Goal: Communication & Community: Answer question/provide support

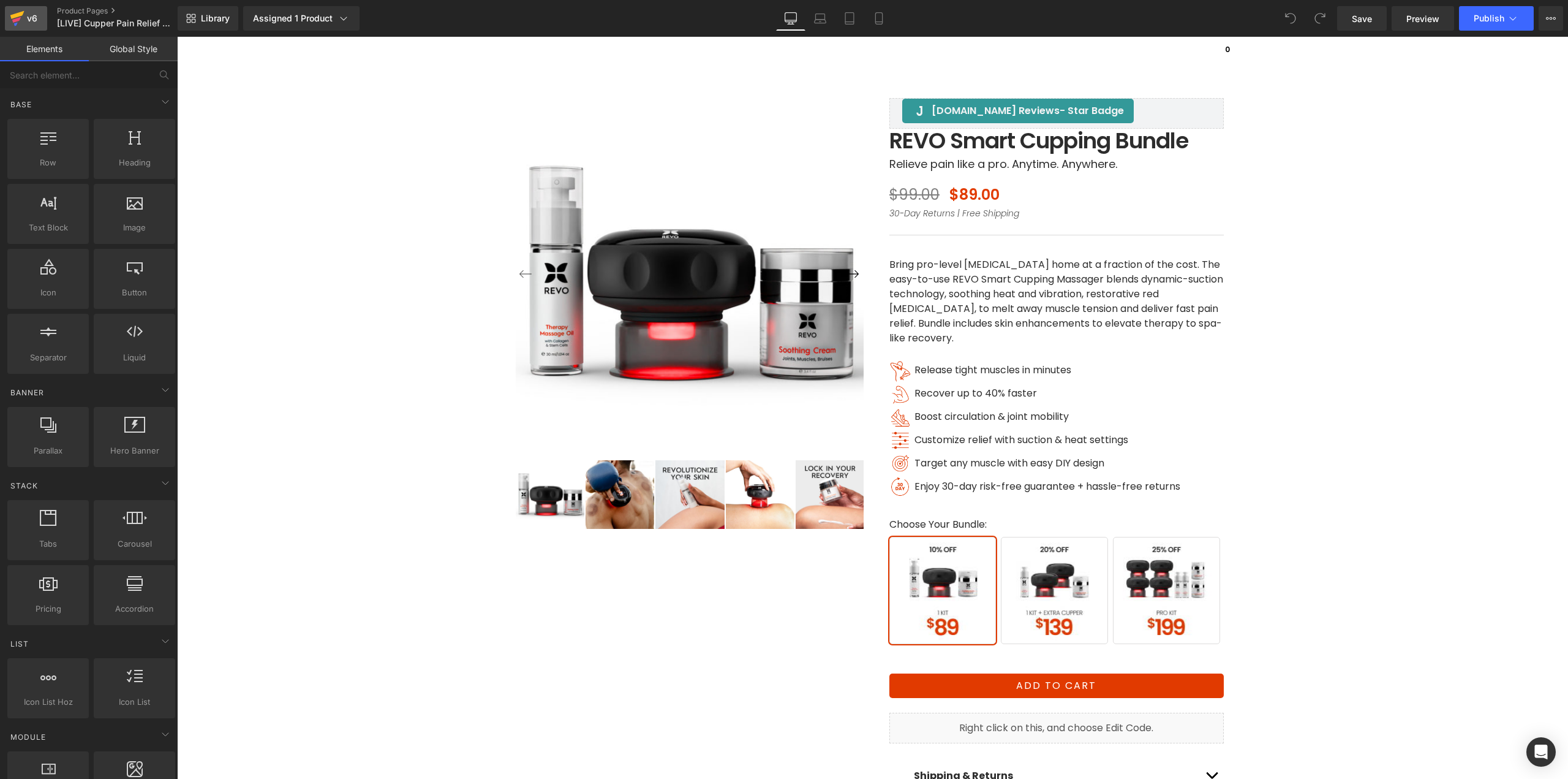
click at [36, 16] on div "v6" at bounding box center [32, 18] width 15 height 16
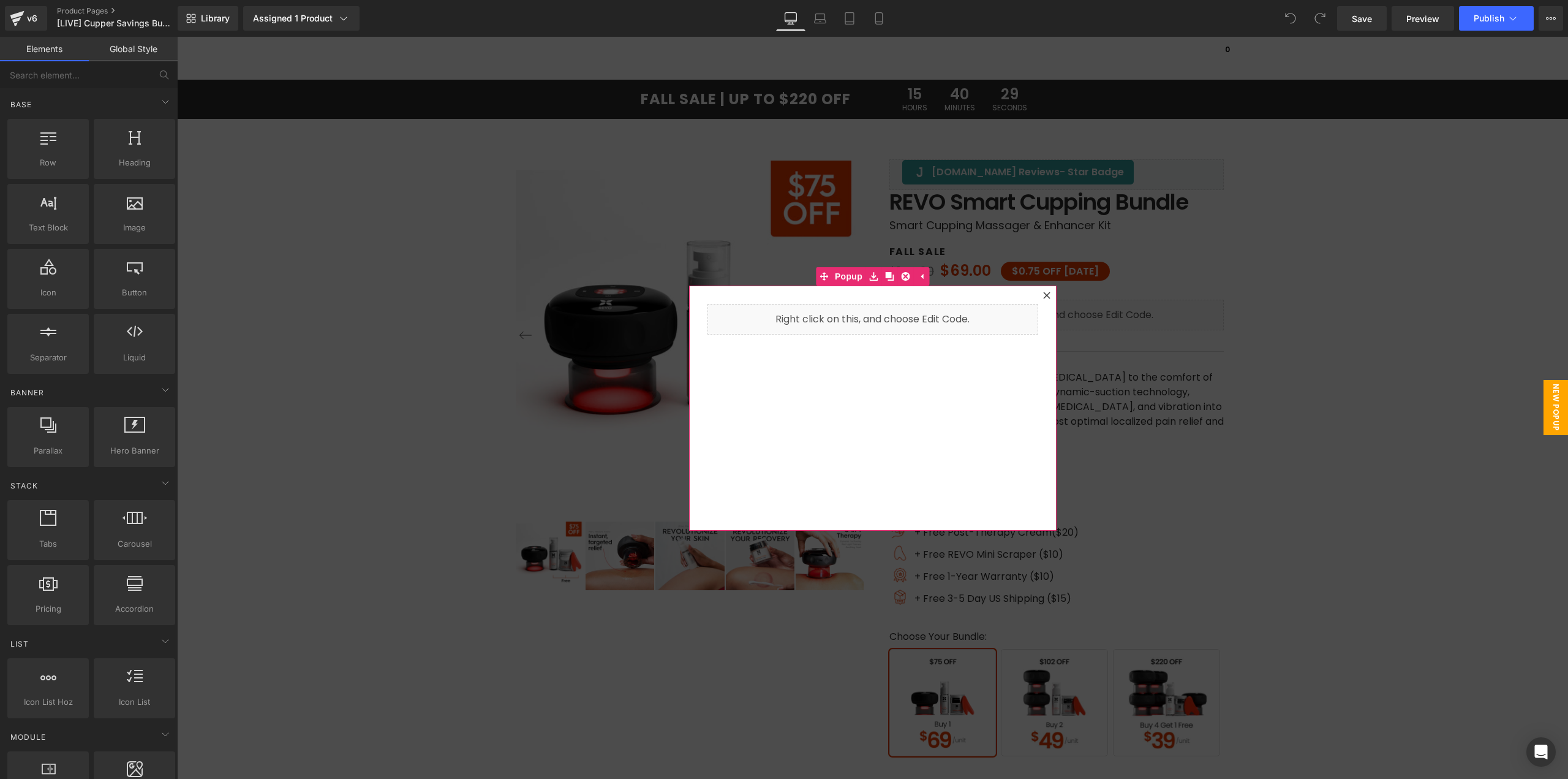
click at [1046, 296] on div at bounding box center [1046, 295] width 14 height 14
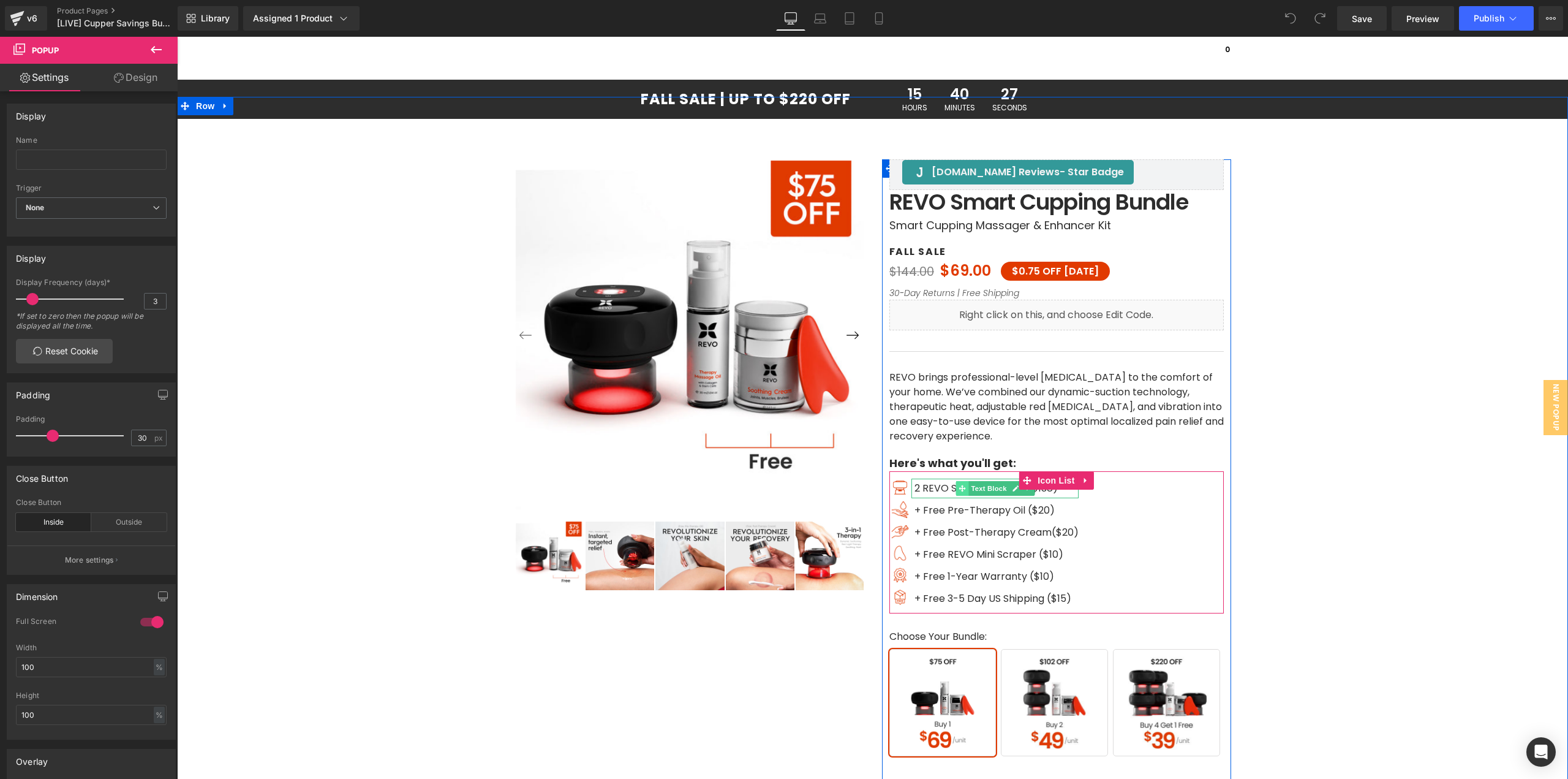
click at [973, 492] on span "Text Block" at bounding box center [988, 488] width 40 height 14
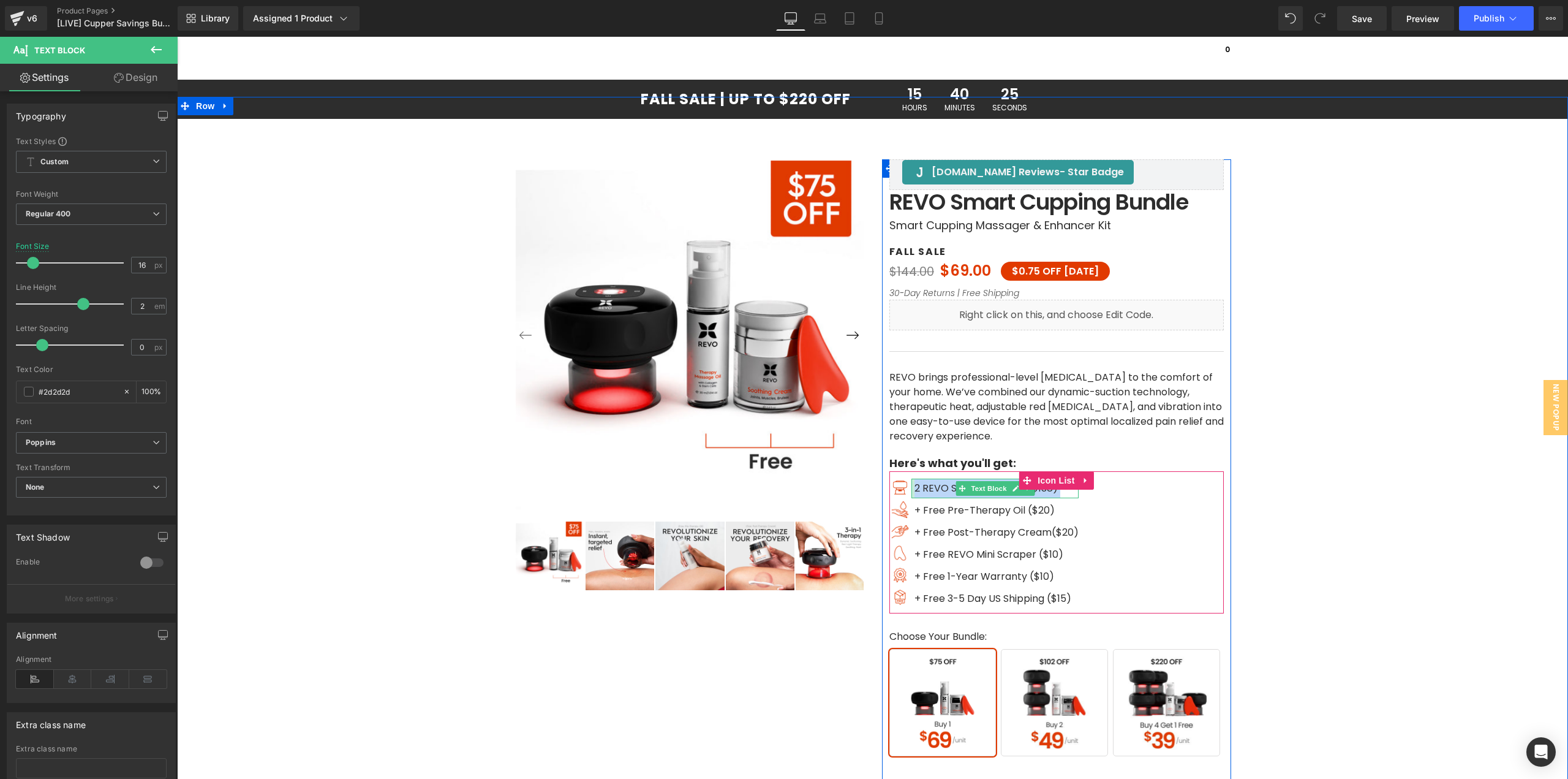
click at [912, 488] on div "2 REVO Smart Cuppers ($138) Text Block" at bounding box center [995, 488] width 167 height 20
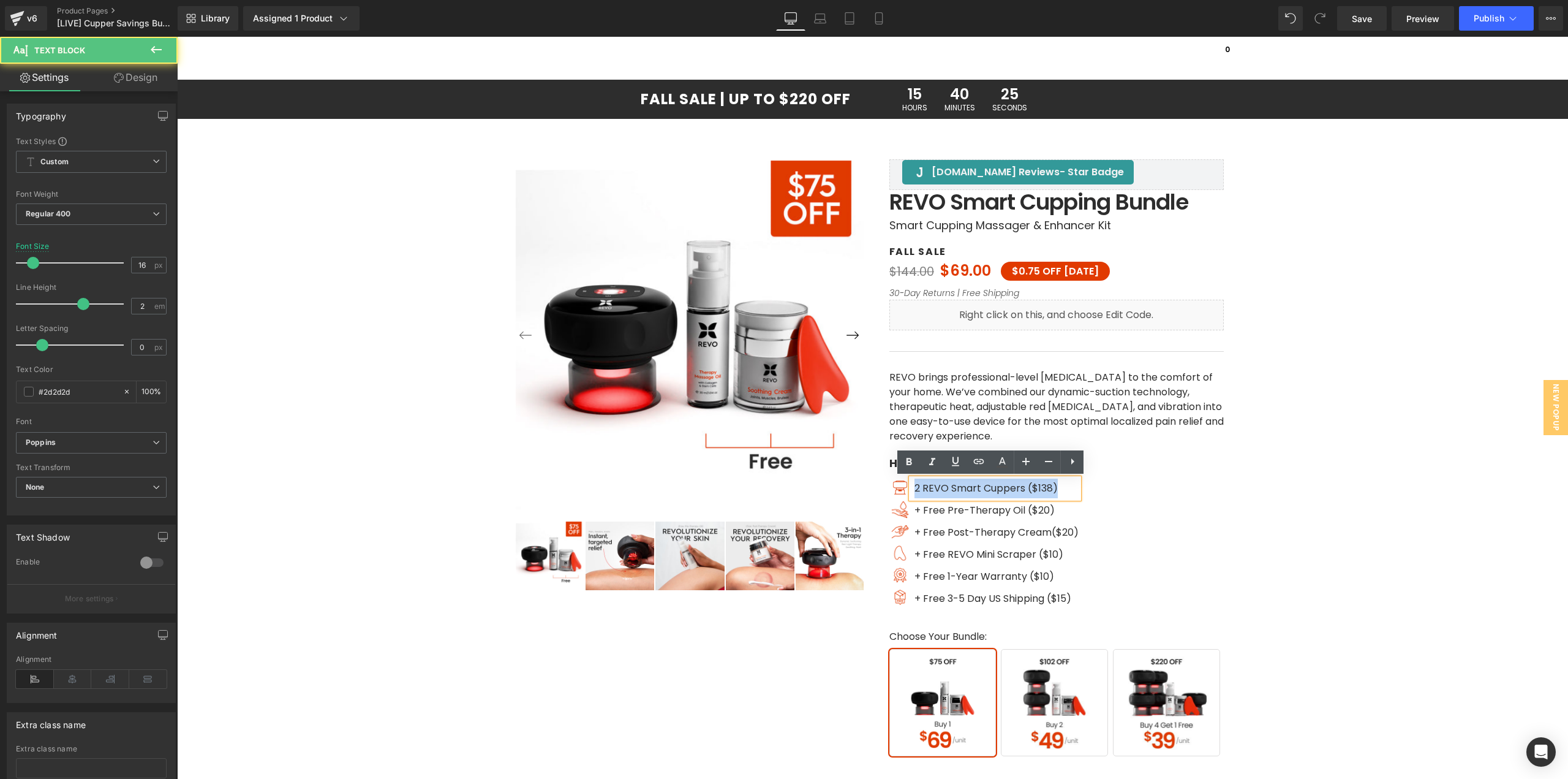
click at [915, 487] on span "2 REVO Smart Cuppers ($138)" at bounding box center [987, 488] width 144 height 14
drag, startPoint x: 1030, startPoint y: 487, endPoint x: 1046, endPoint y: 486, distance: 16.0
click at [1046, 486] on span "1 REVO Smart Cuppers ($138)" at bounding box center [985, 488] width 141 height 14
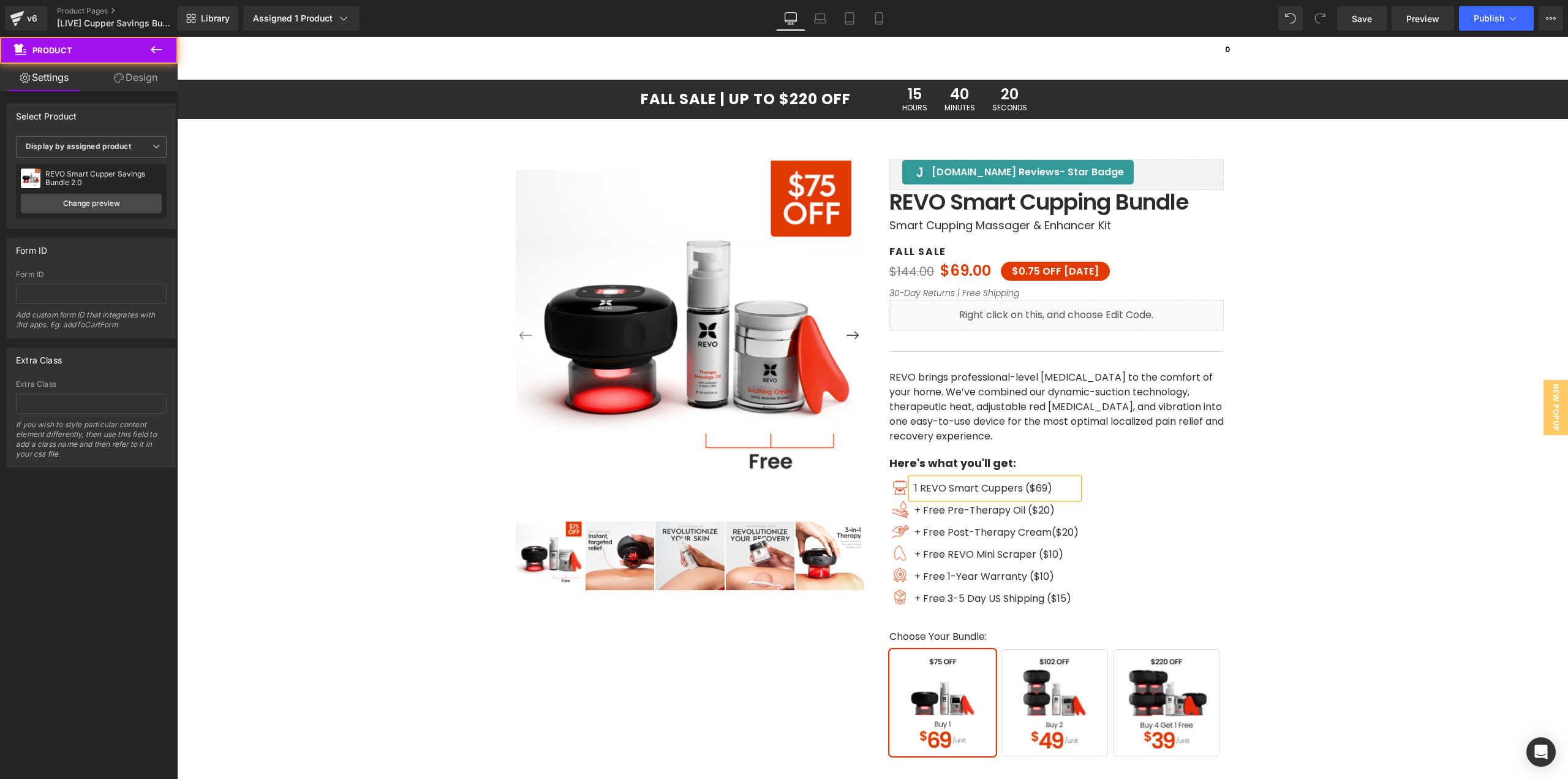
click at [1392, 531] on div "‹" at bounding box center [873, 519] width 1379 height 843
click at [1466, 14] on button "Publish" at bounding box center [1496, 18] width 75 height 25
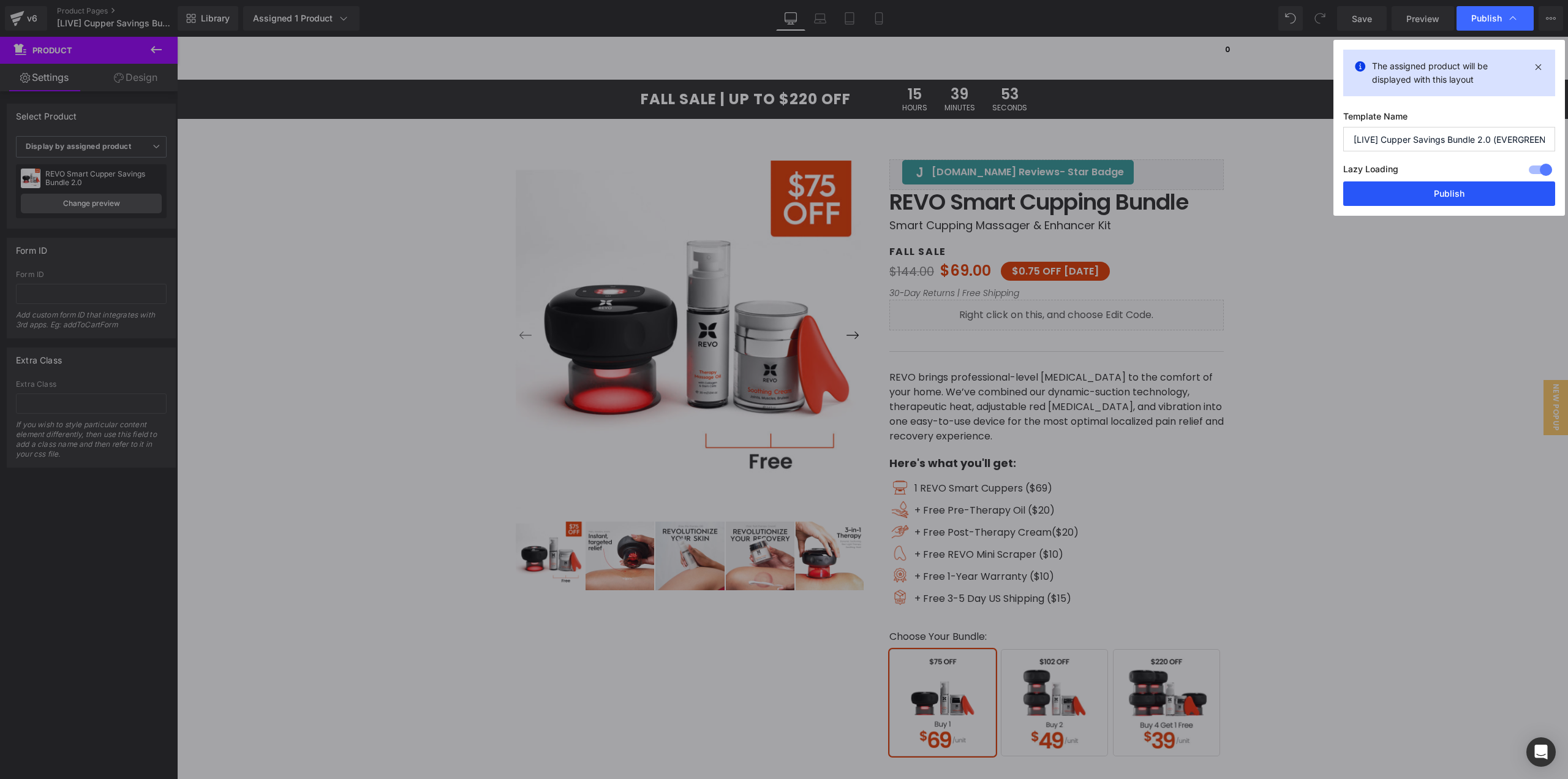
drag, startPoint x: 1441, startPoint y: 188, endPoint x: 1253, endPoint y: 149, distance: 192.0
click at [1441, 188] on button "Publish" at bounding box center [1449, 193] width 212 height 25
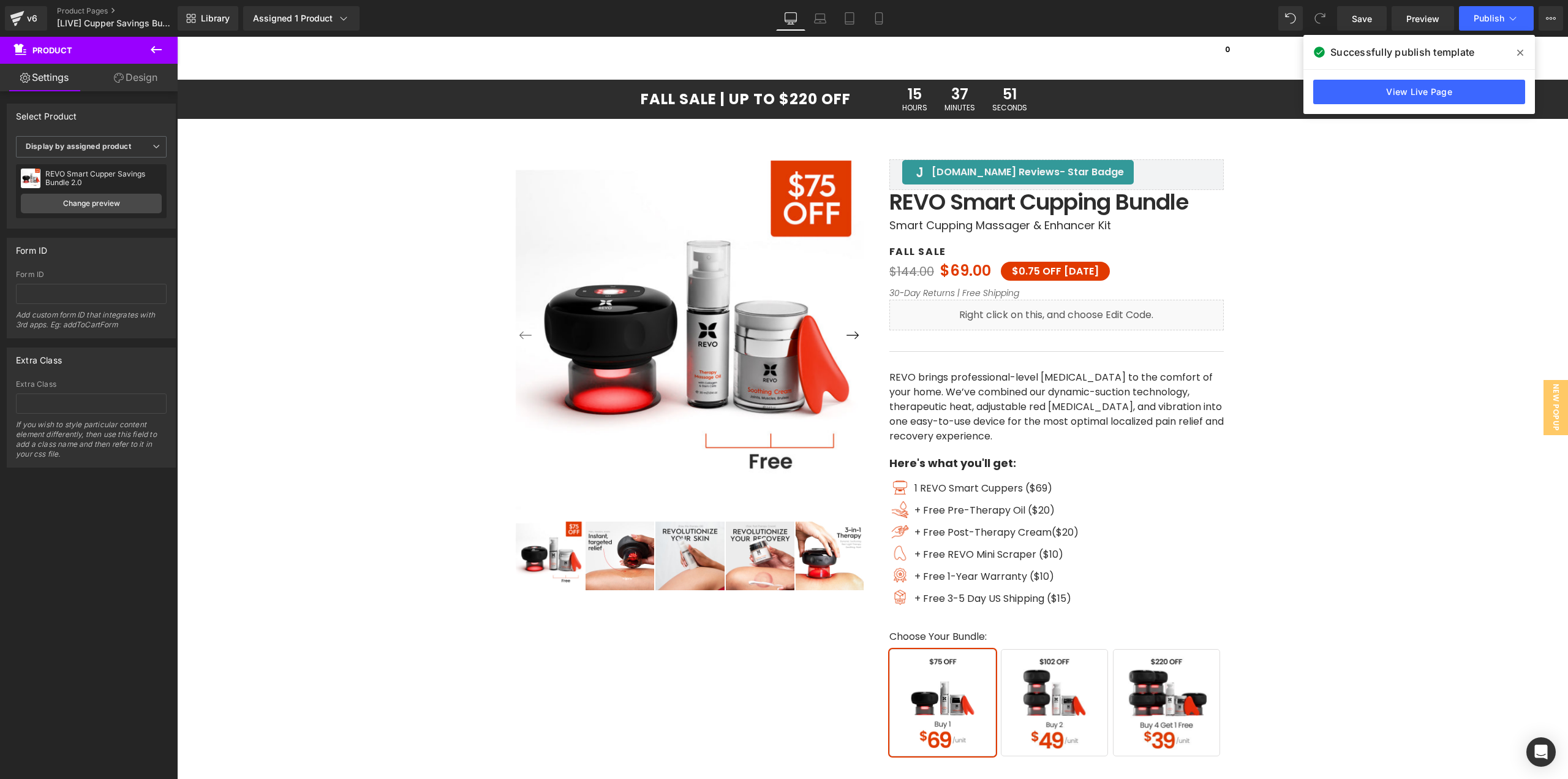
drag, startPoint x: 1517, startPoint y: 54, endPoint x: 849, endPoint y: 14, distance: 669.2
click at [1517, 54] on span at bounding box center [1520, 52] width 20 height 20
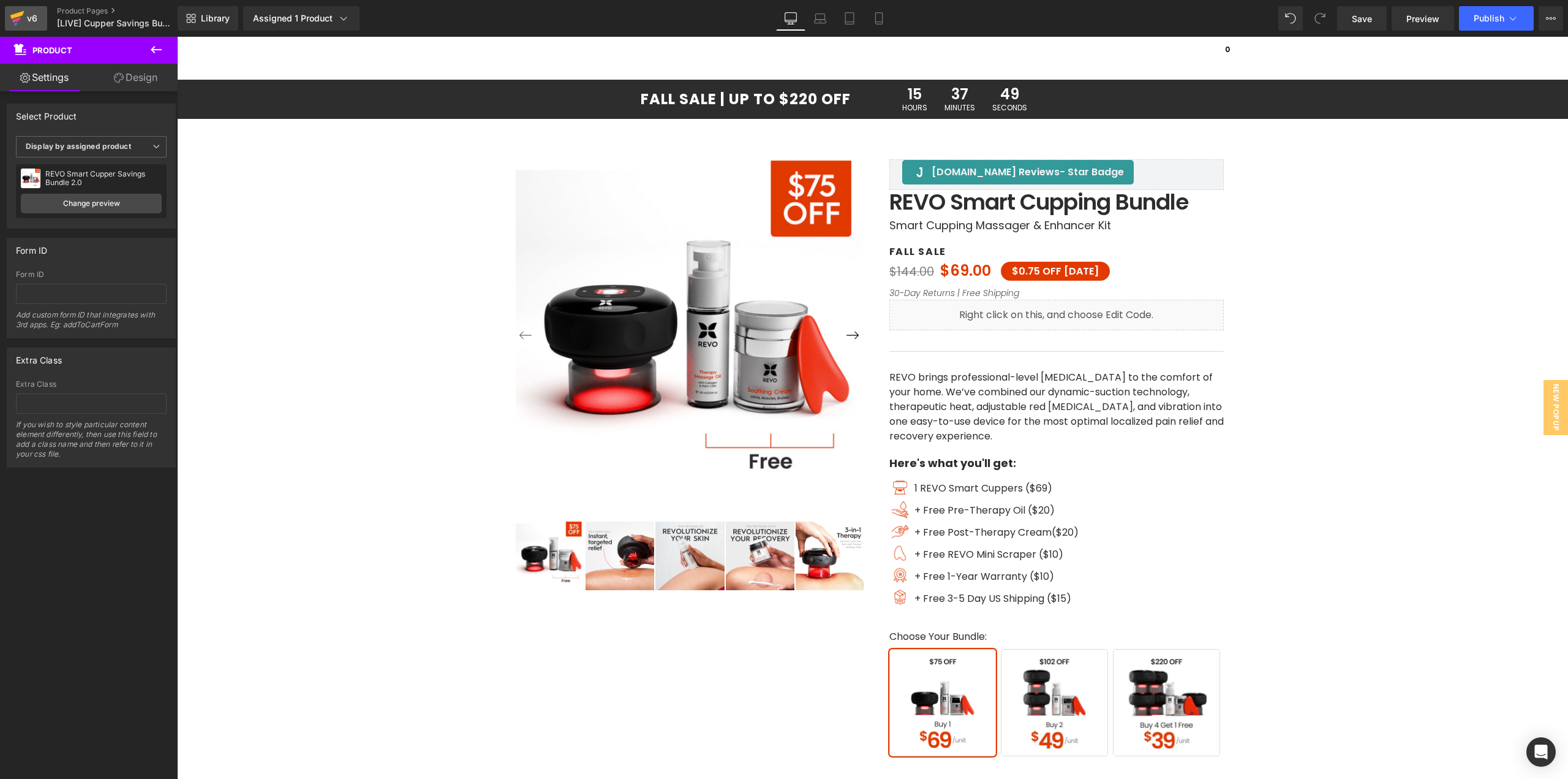
click at [28, 23] on div "v6" at bounding box center [32, 18] width 15 height 16
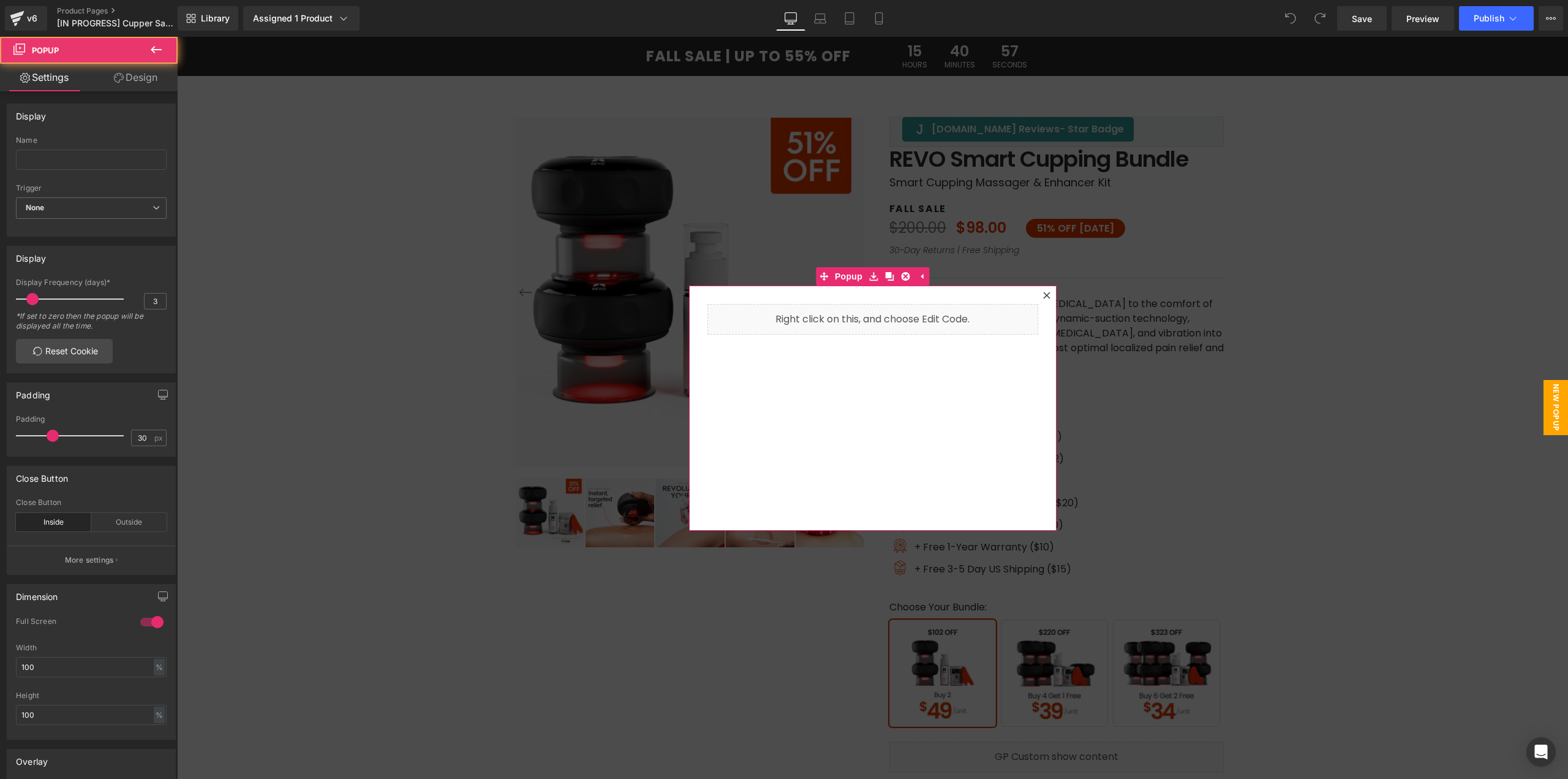
click at [1044, 297] on icon at bounding box center [1046, 295] width 7 height 7
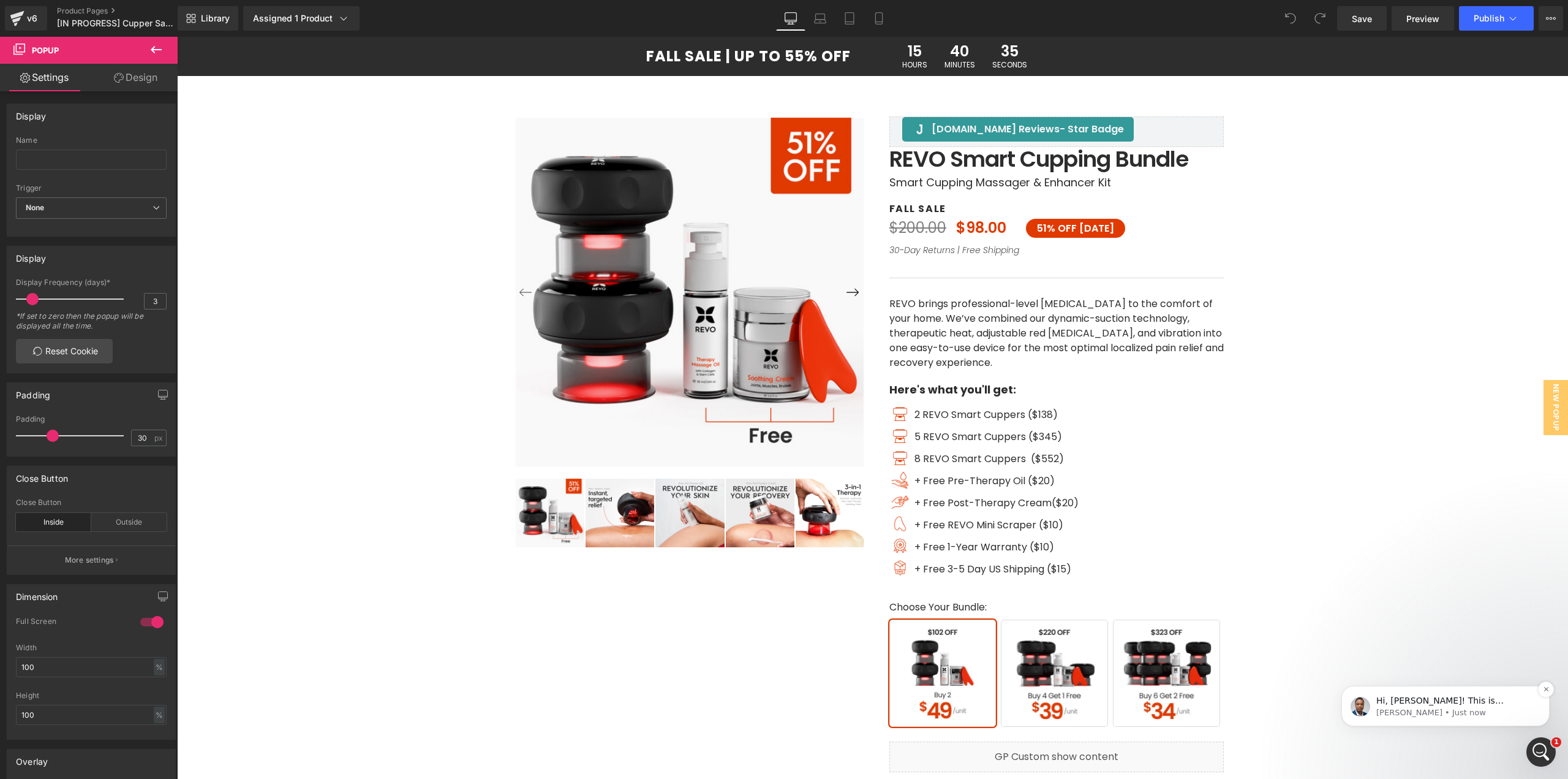
click at [1435, 713] on p "[PERSON_NAME] • Just now" at bounding box center [1455, 713] width 158 height 11
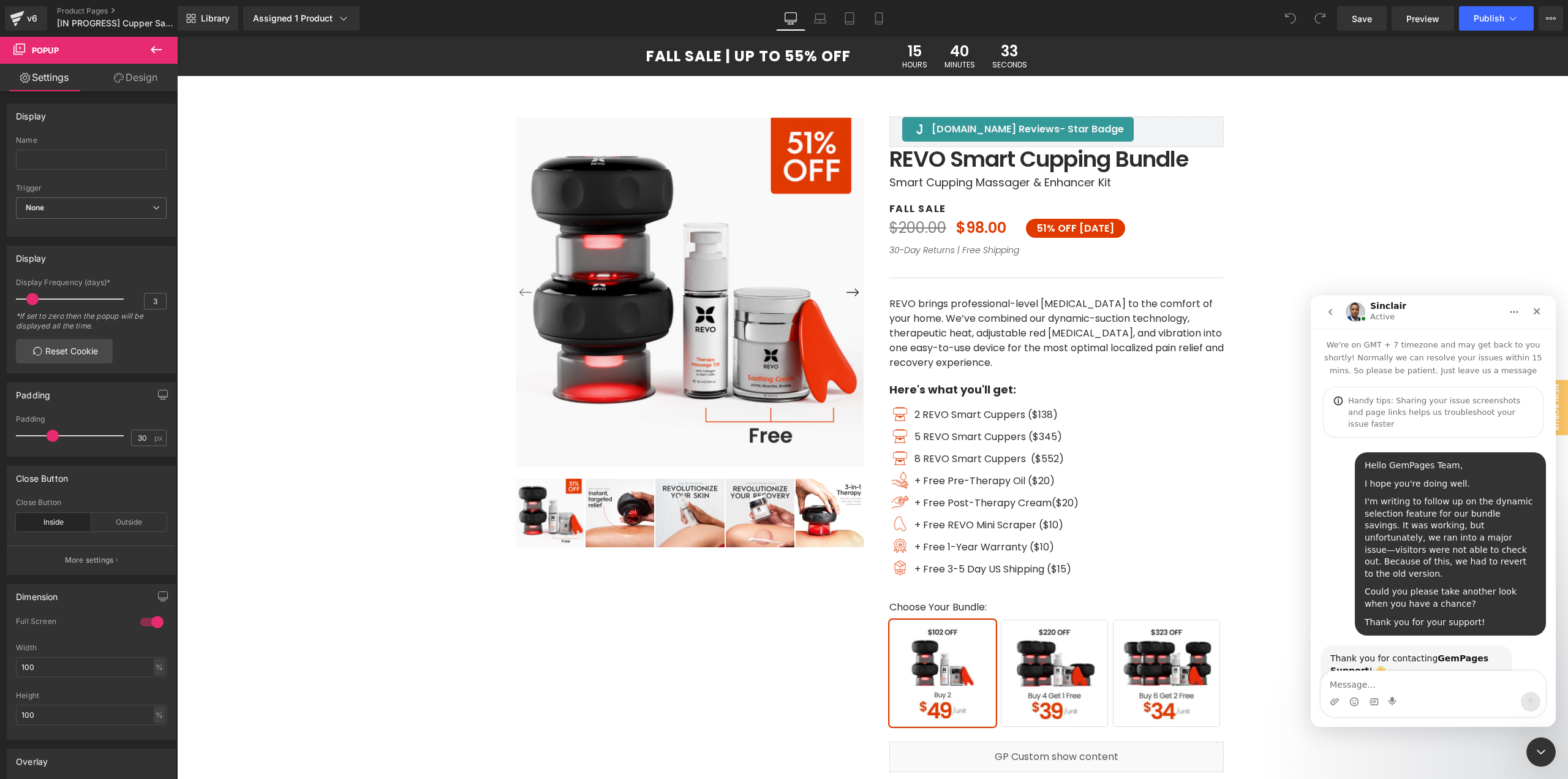
scroll to position [2, 0]
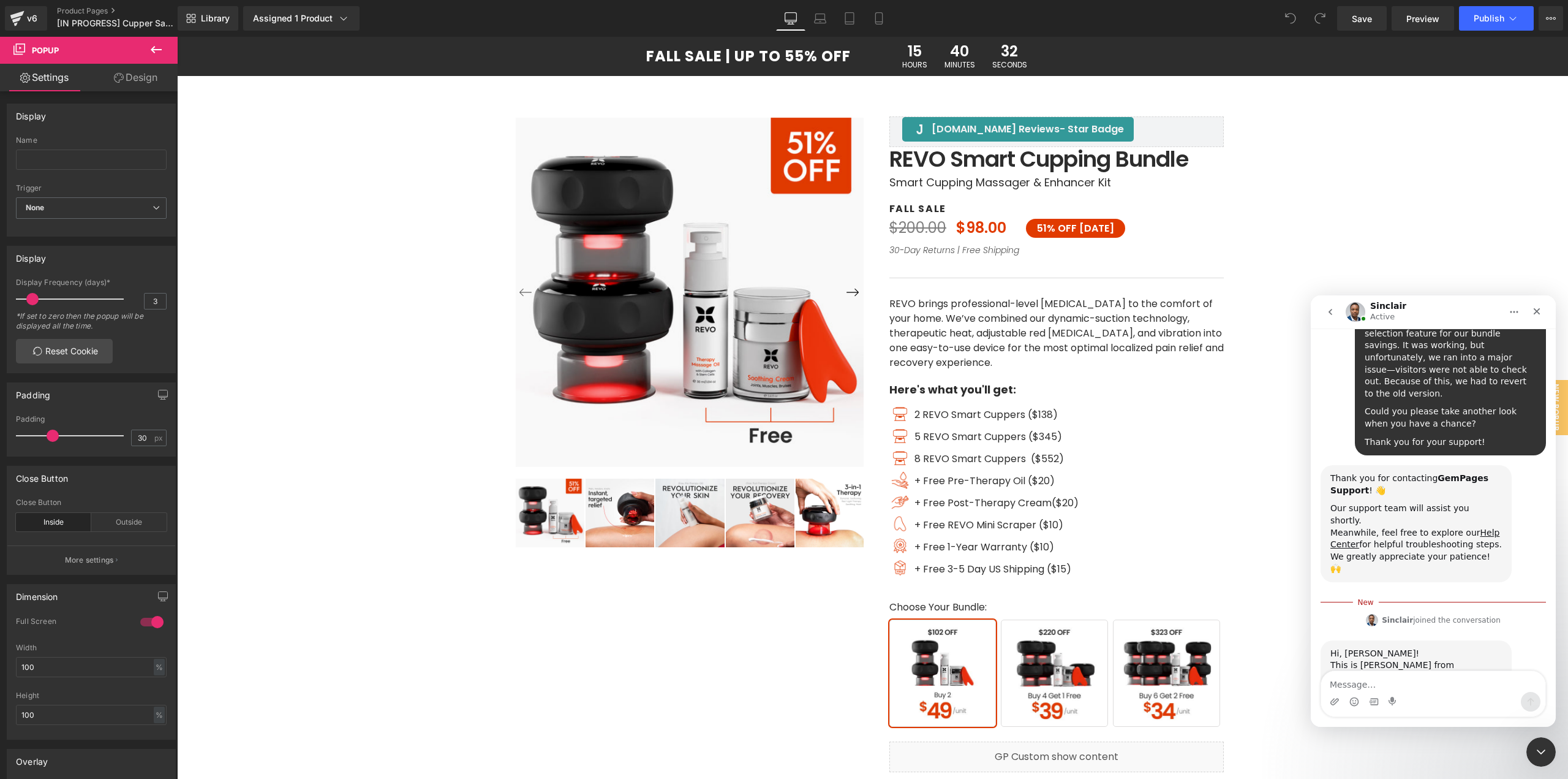
click at [1408, 689] on textarea "Message…" at bounding box center [1433, 681] width 224 height 21
type textarea "Link to check: [URL][DOMAIN_NAME]"
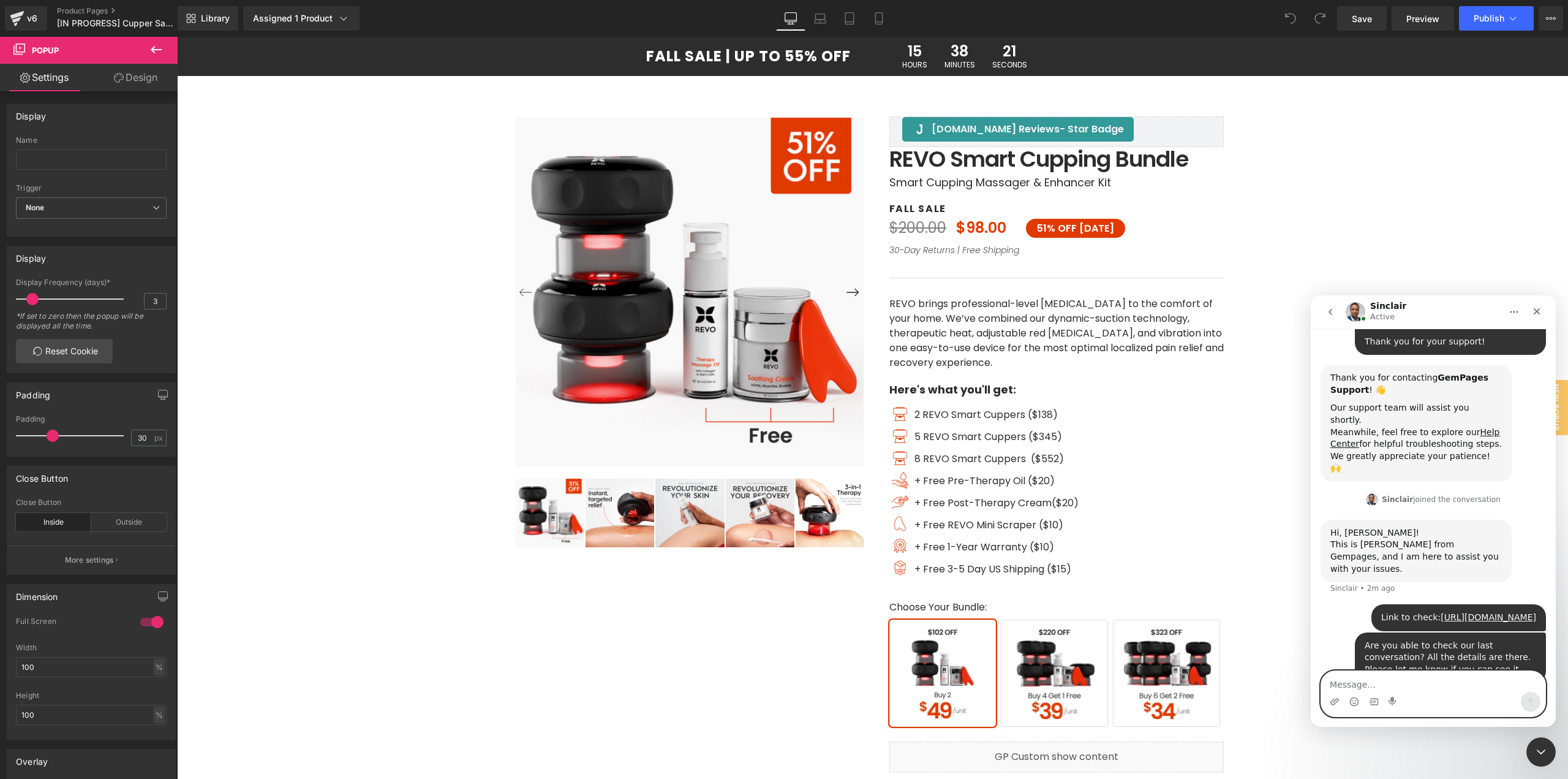
scroll to position [295, 0]
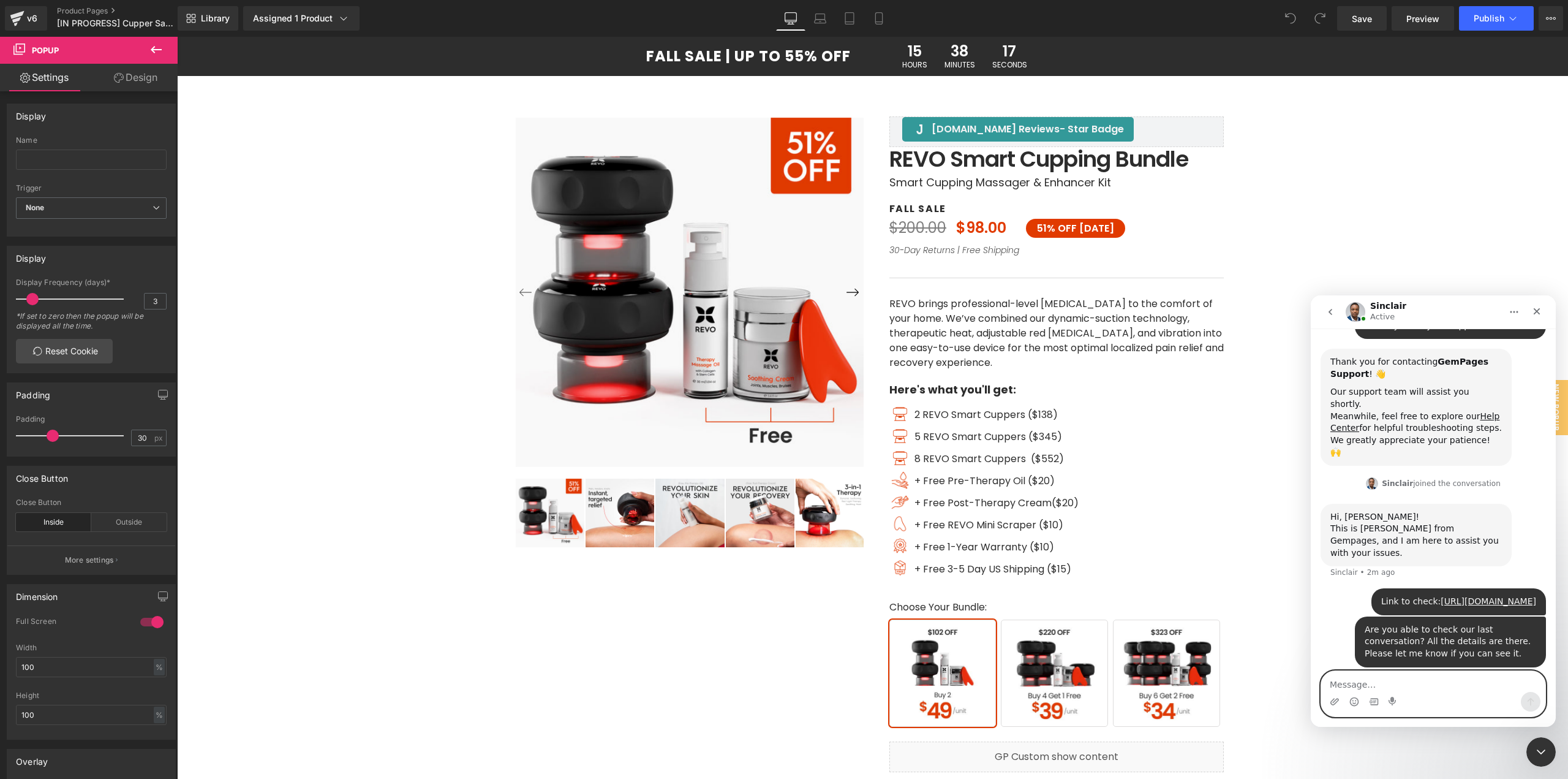
click at [1393, 686] on textarea "Message…" at bounding box center [1433, 681] width 224 height 21
type textarea "A"
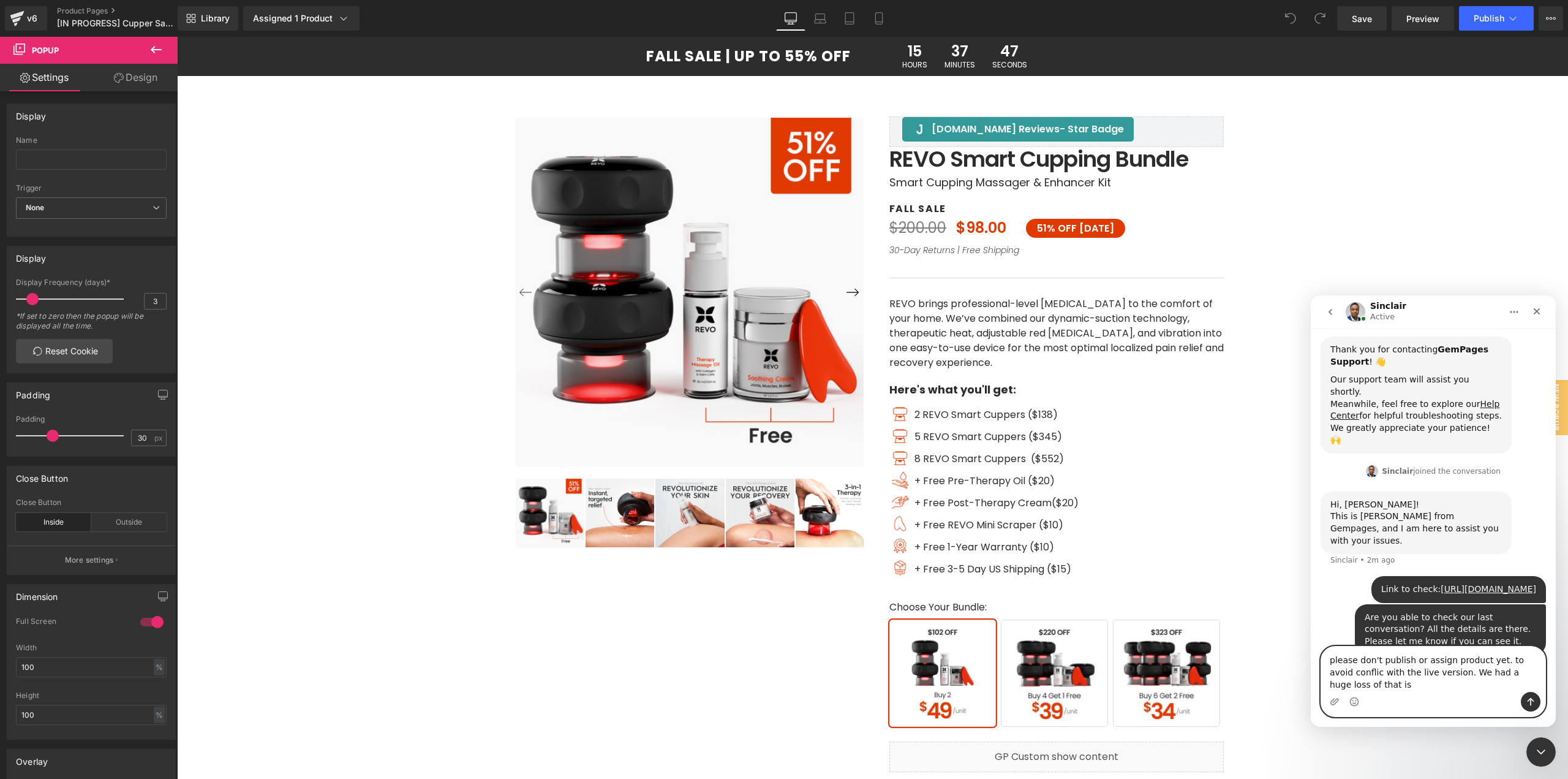
scroll to position [320, 0]
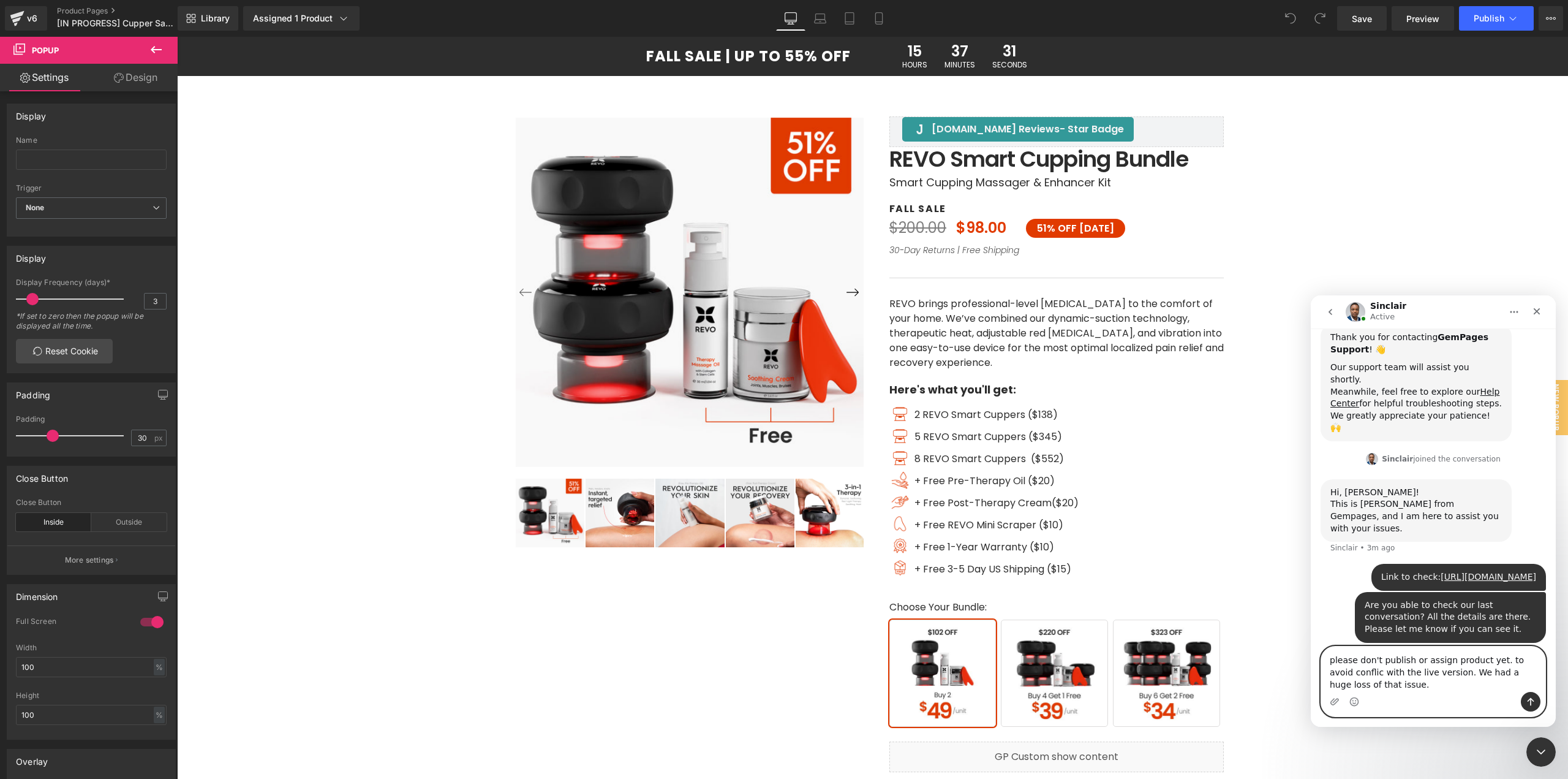
paste textarea "Please don’t publish or assign the product yet, to avoid any conflict with the …"
type textarea "Please don’t publish or assign the product yet, to avoid any conflict with the …"
click at [1534, 700] on icon "Send a message…" at bounding box center [1531, 702] width 10 height 10
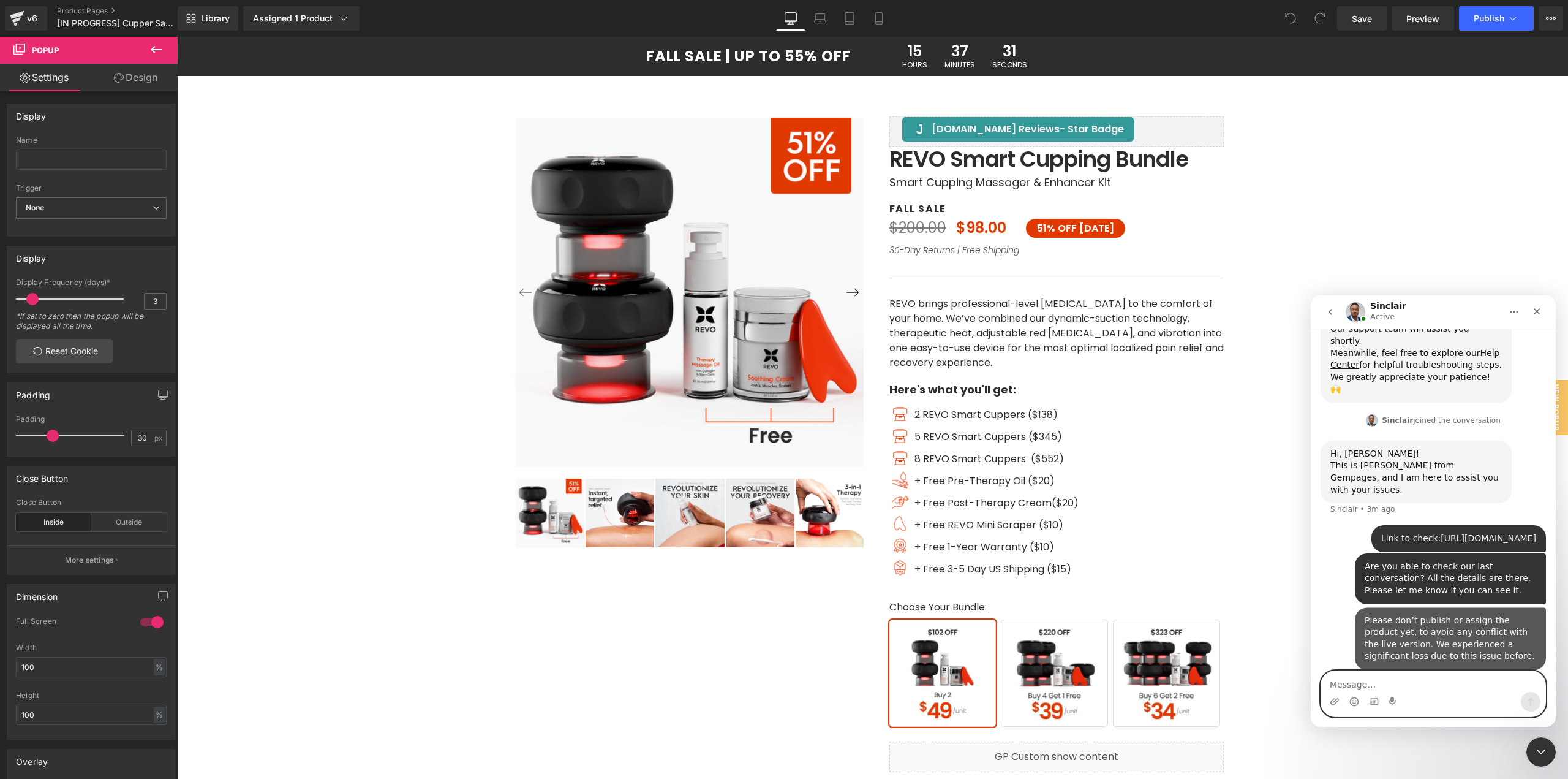
scroll to position [359, 0]
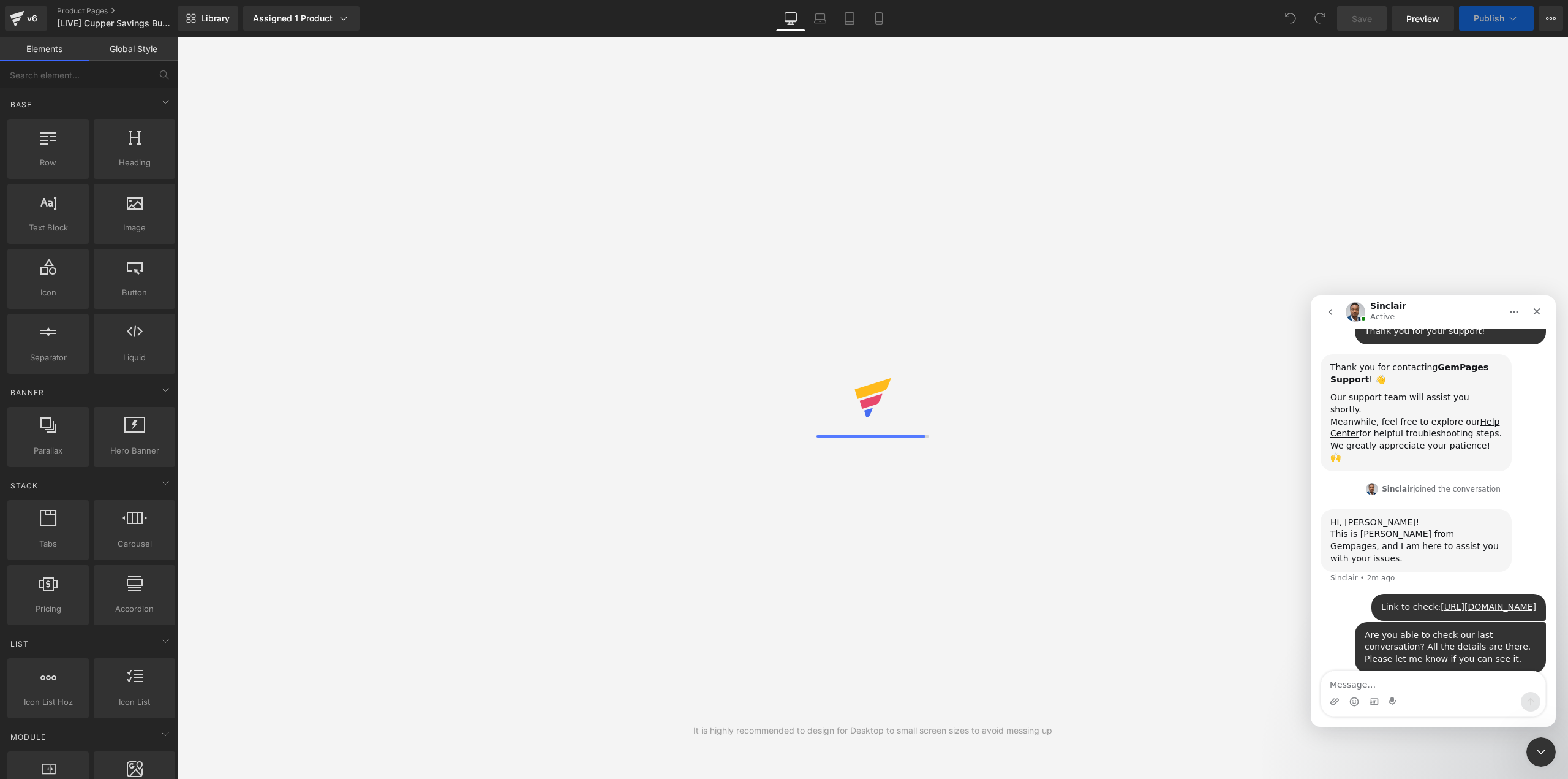
scroll to position [295, 0]
click at [1392, 691] on textarea "Message…" at bounding box center [1433, 681] width 224 height 21
click at [1392, 687] on textarea "Message…" at bounding box center [1433, 681] width 224 height 21
click at [1392, 683] on textarea "Message…" at bounding box center [1433, 681] width 224 height 21
